Goal: Transaction & Acquisition: Purchase product/service

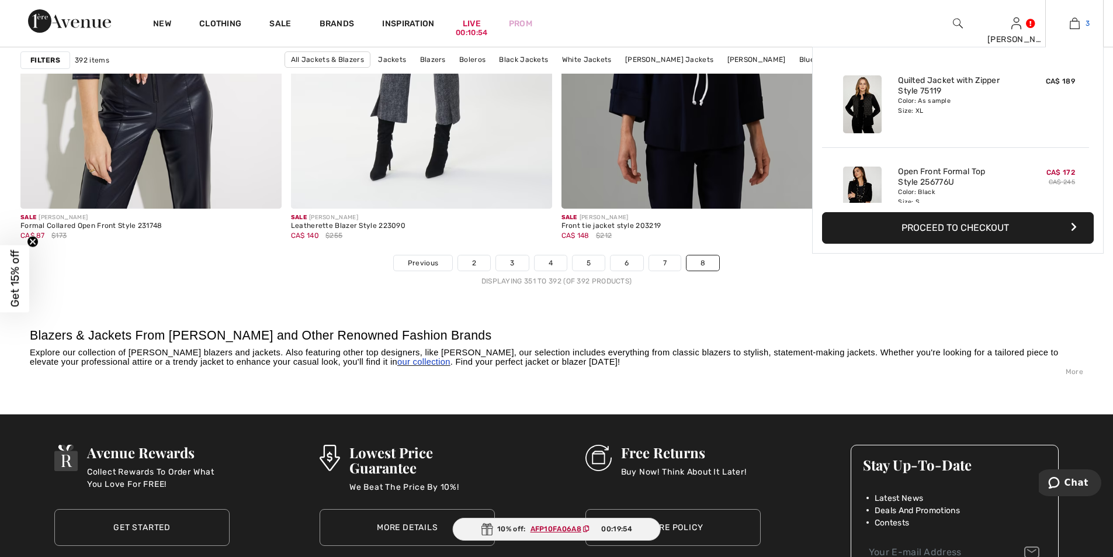
click at [1075, 22] on img at bounding box center [1074, 23] width 10 height 14
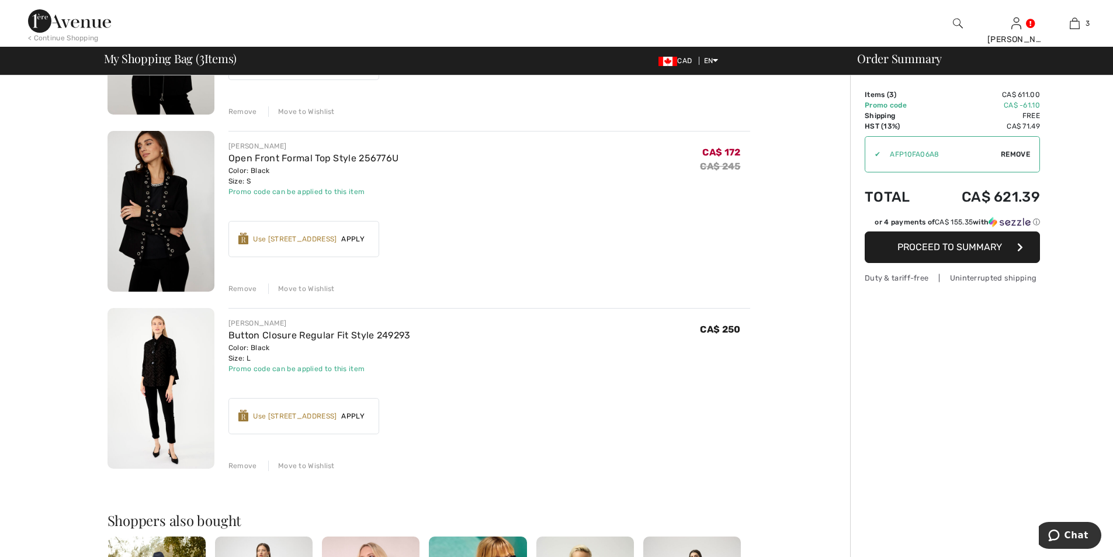
scroll to position [234, 0]
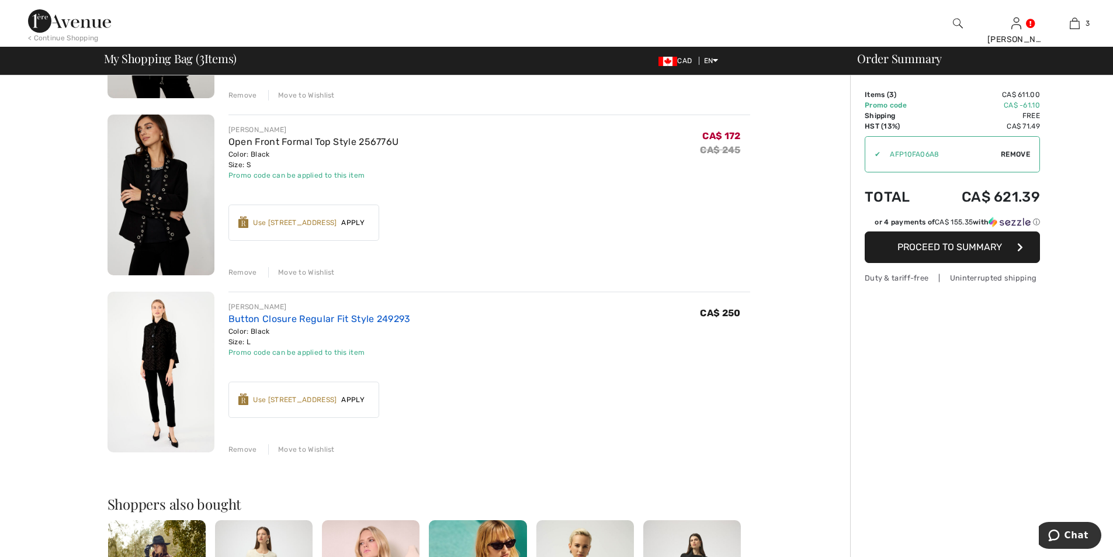
click at [278, 317] on link "Button Closure Regular Fit Style 249293" at bounding box center [319, 318] width 182 height 11
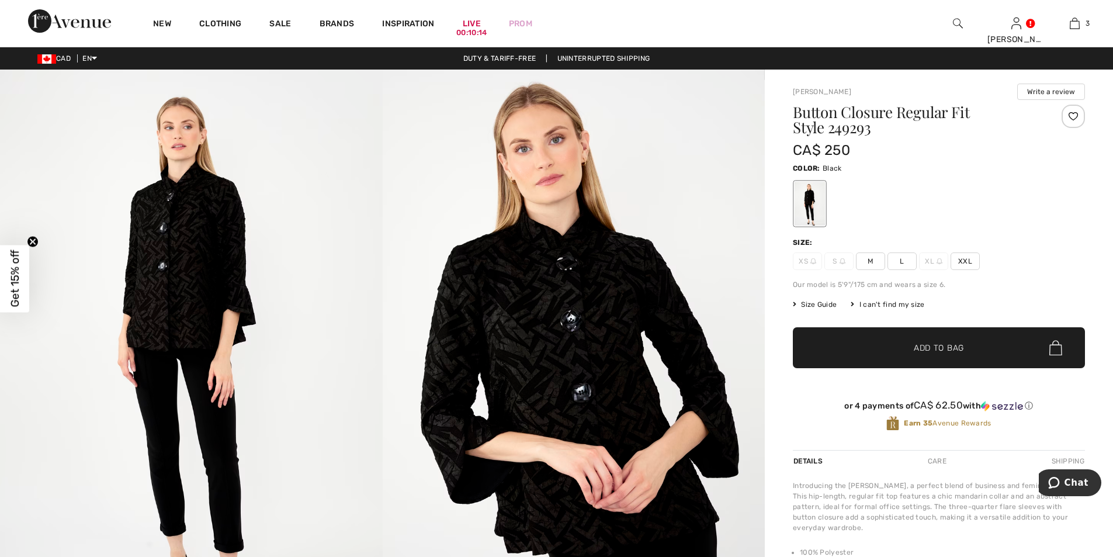
click at [884, 302] on div "I can't find my size" at bounding box center [887, 304] width 74 height 11
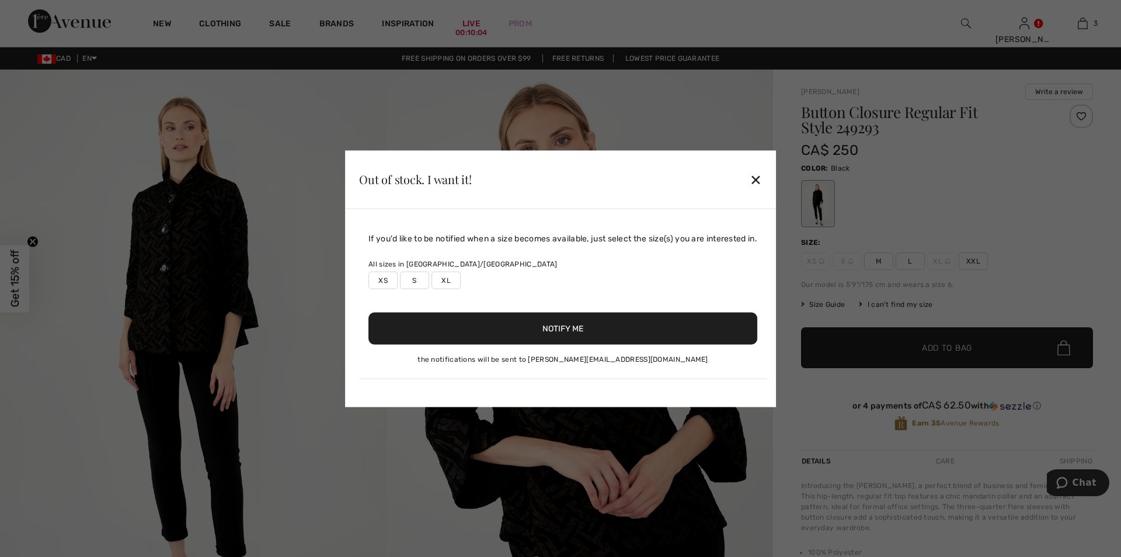
click at [446, 280] on label "XL" at bounding box center [446, 280] width 29 height 18
click at [524, 330] on button "Notify Me" at bounding box center [563, 328] width 389 height 32
click at [759, 178] on div "✕" at bounding box center [756, 179] width 12 height 25
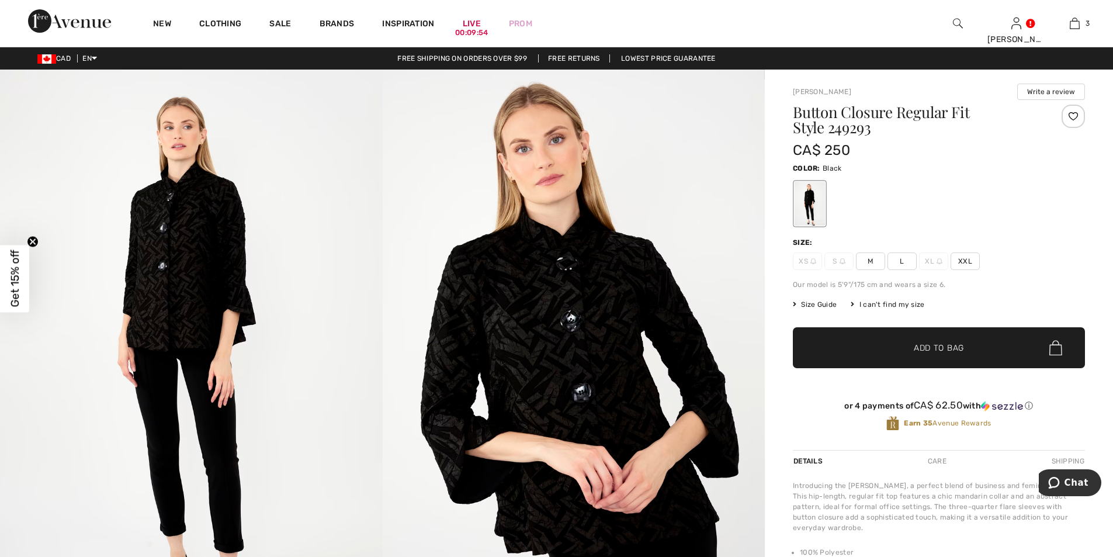
click at [815, 302] on span "Size Guide" at bounding box center [815, 304] width 44 height 11
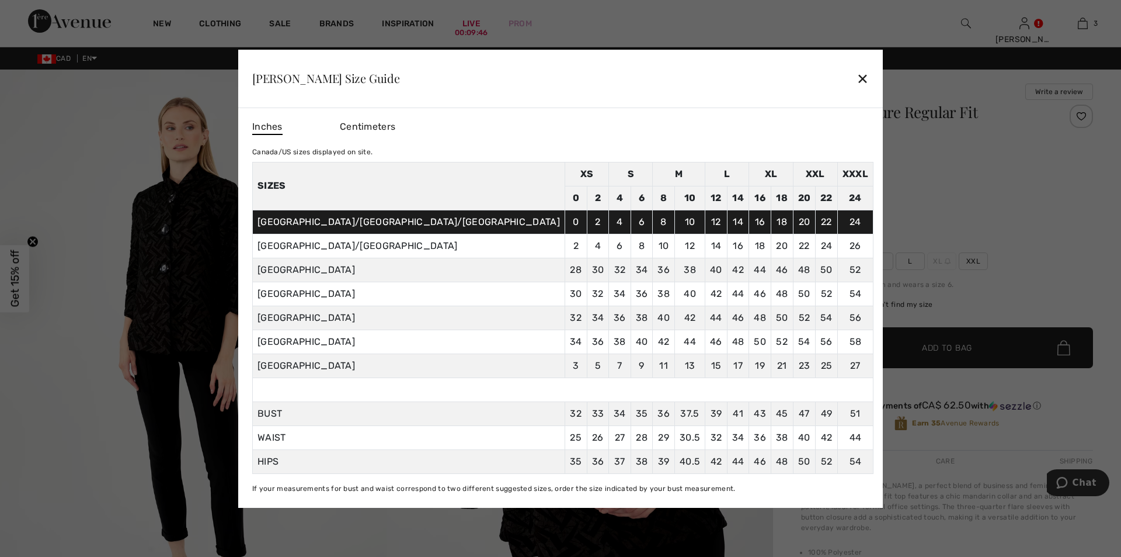
click at [857, 77] on div "✕" at bounding box center [863, 78] width 12 height 25
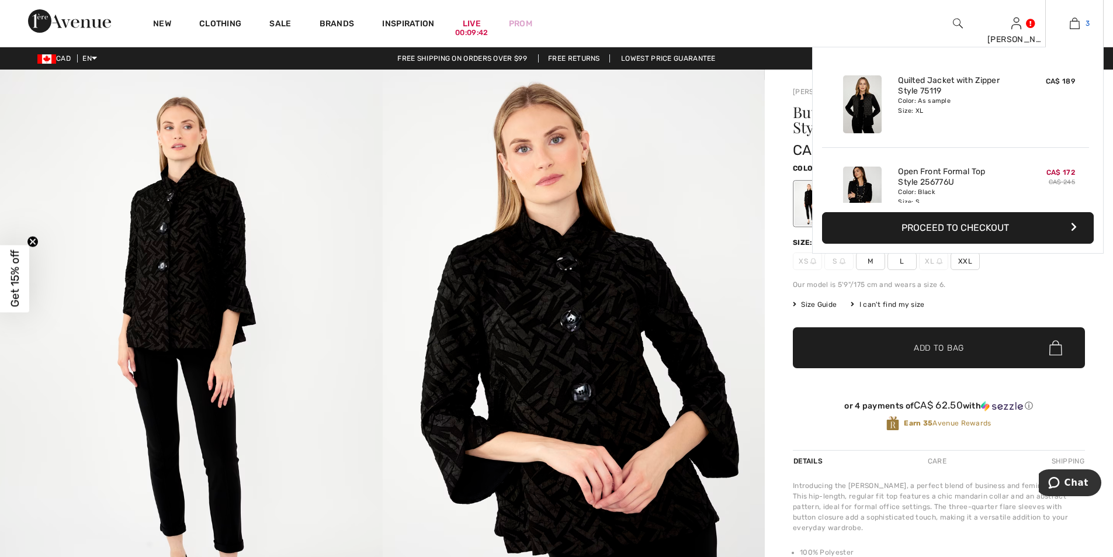
click at [1072, 24] on img at bounding box center [1074, 23] width 10 height 14
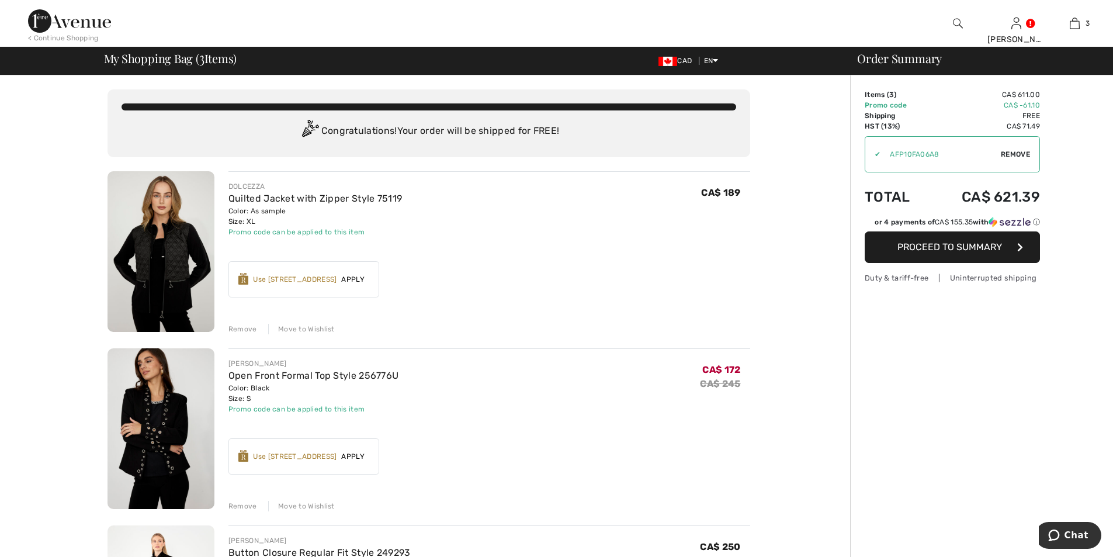
click at [944, 245] on span "Proceed to Summary" at bounding box center [949, 246] width 105 height 11
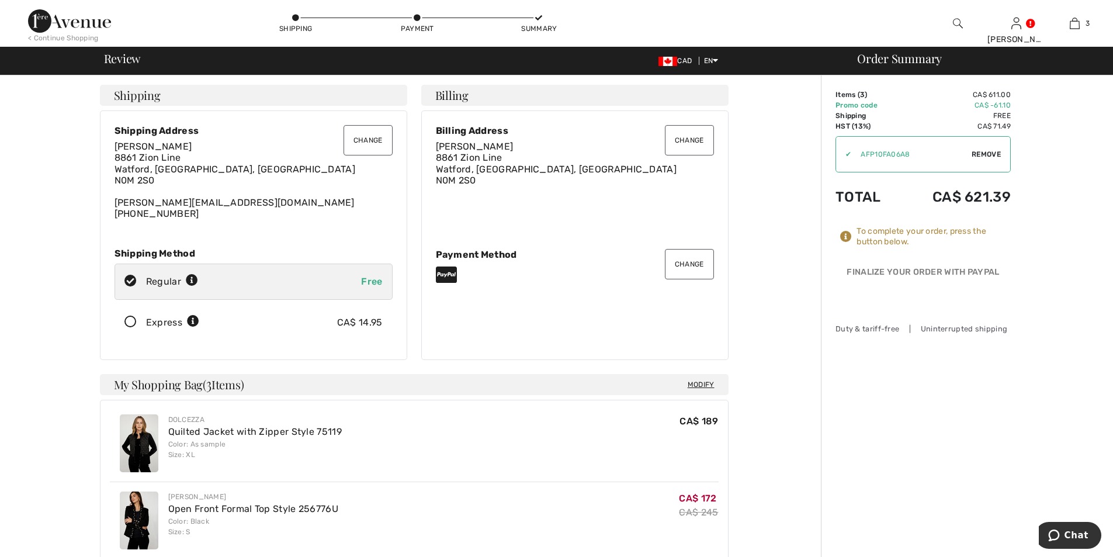
click at [355, 146] on button "Change" at bounding box center [367, 140] width 49 height 30
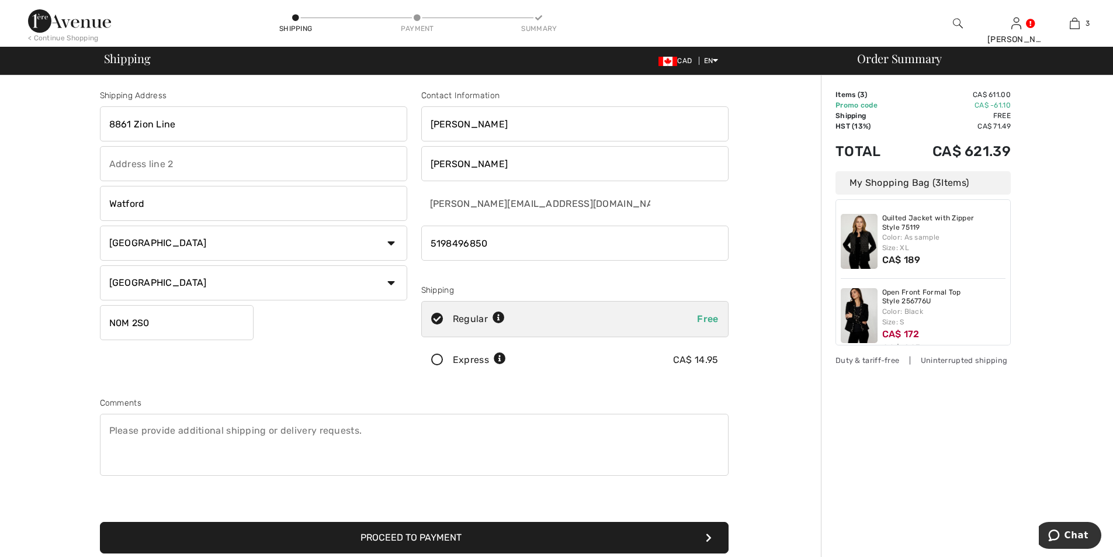
click at [129, 119] on input "8861 Zion Line" at bounding box center [253, 123] width 307 height 35
type input "8480 Zion Line"
click at [423, 527] on button "Proceed to Payment" at bounding box center [414, 538] width 628 height 32
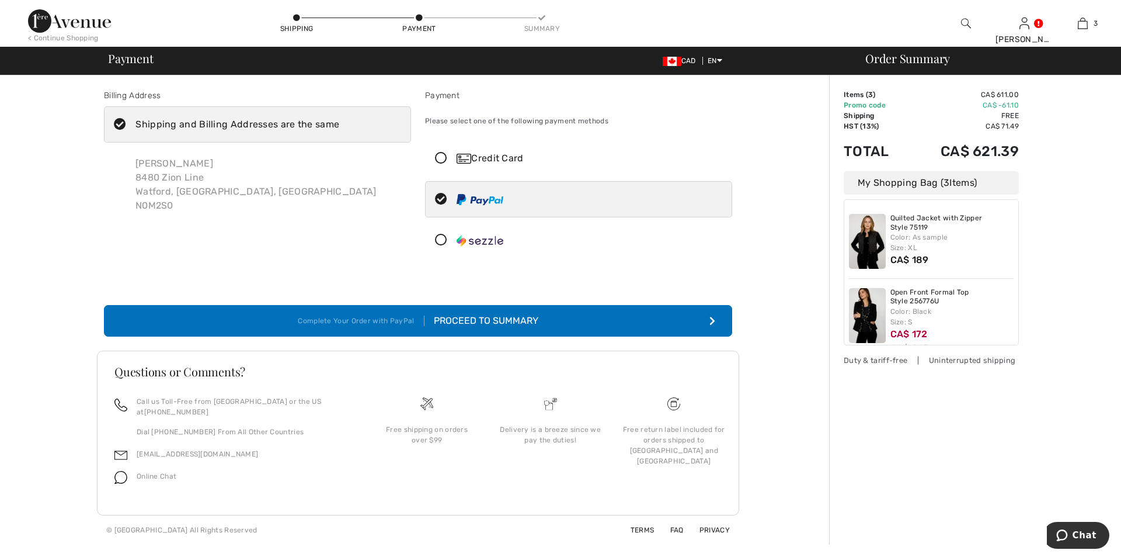
click at [510, 320] on div "Proceed to Summary" at bounding box center [482, 321] width 114 height 14
